Goal: Find contact information: Find contact information

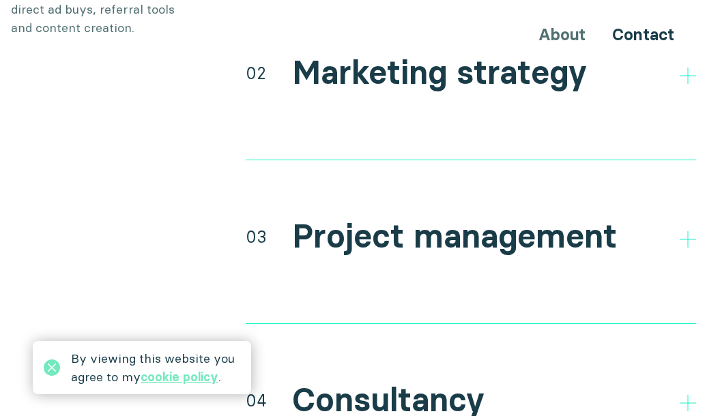
scroll to position [2772, 0]
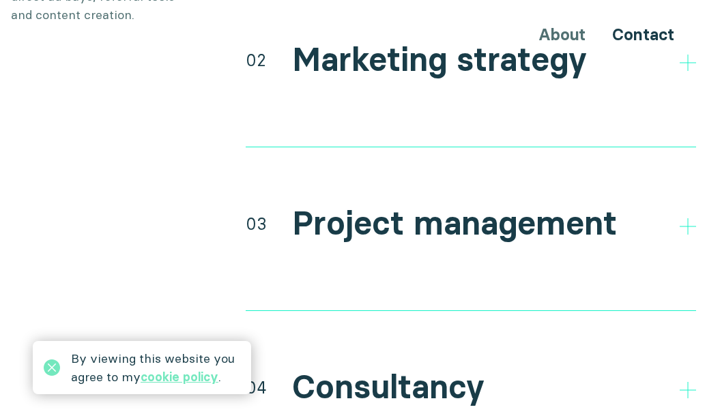
click at [379, 204] on h2 "Project management" at bounding box center [454, 224] width 325 height 40
click at [258, 211] on div "03" at bounding box center [256, 223] width 21 height 25
click at [387, 210] on h2 "Project management" at bounding box center [454, 224] width 325 height 40
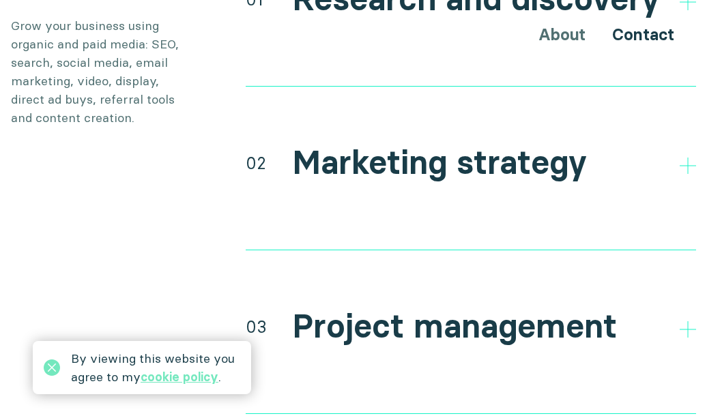
scroll to position [2664, 0]
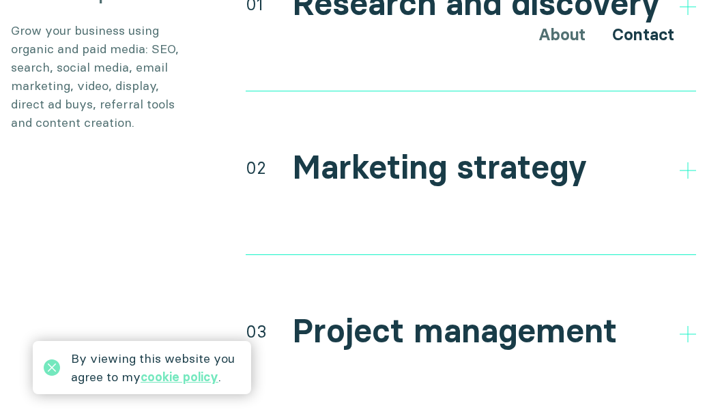
click at [450, 149] on h2 "Marketing strategy" at bounding box center [439, 168] width 295 height 40
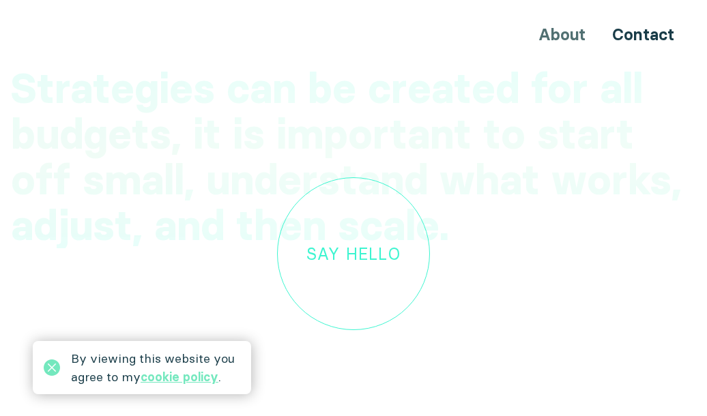
scroll to position [3845, 0]
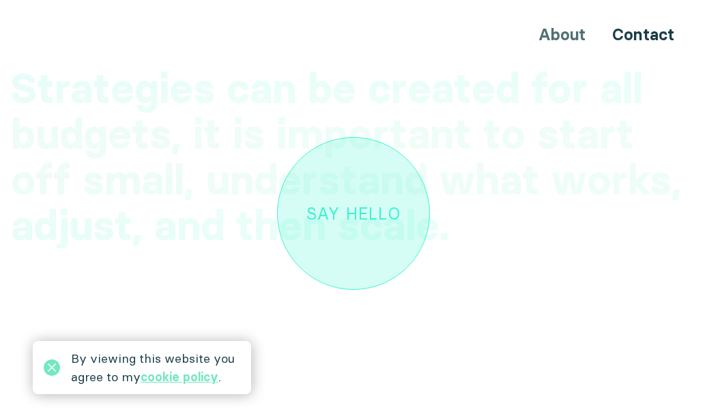
click at [366, 204] on div "Say hello" at bounding box center [353, 213] width 94 height 18
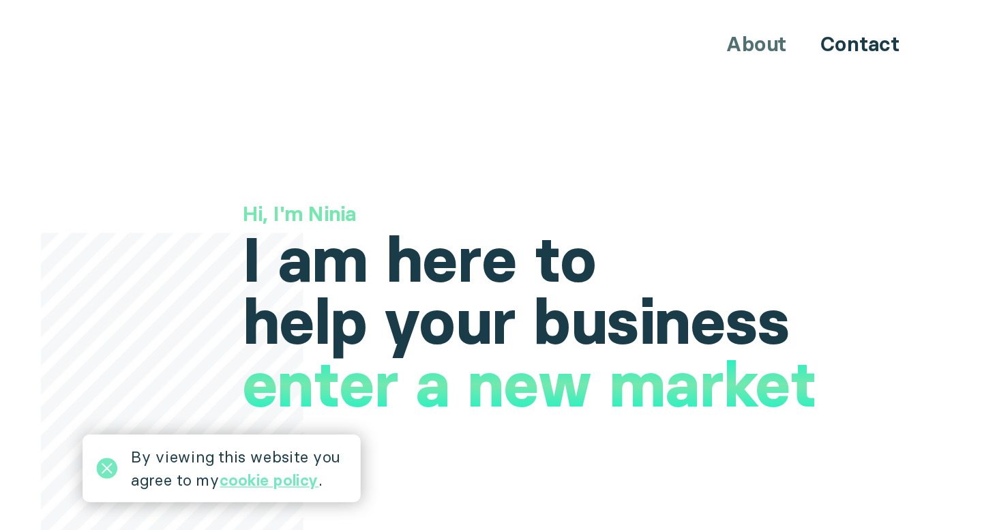
scroll to position [0, 0]
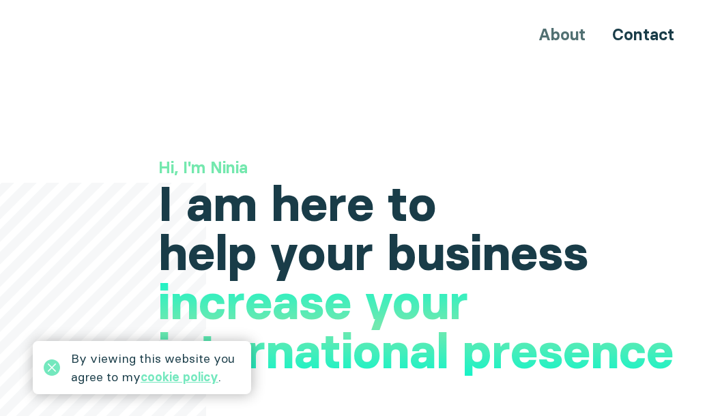
click at [562, 39] on div "About Contact" at bounding box center [353, 34] width 707 height 25
